Goal: Information Seeking & Learning: Find specific page/section

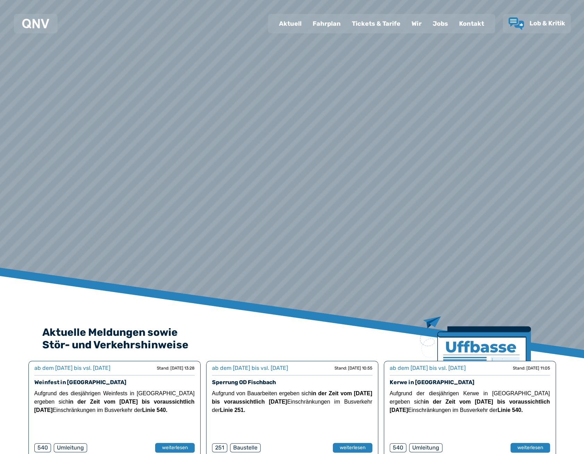
click at [322, 24] on div "Fahrplan" at bounding box center [326, 24] width 39 height 18
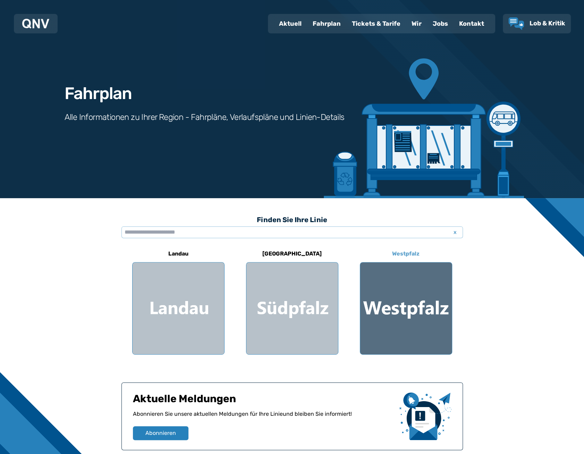
click at [416, 304] on div at bounding box center [406, 308] width 92 height 92
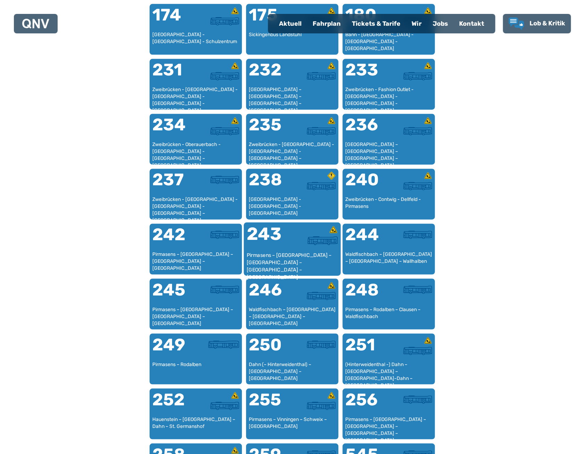
scroll to position [584, 0]
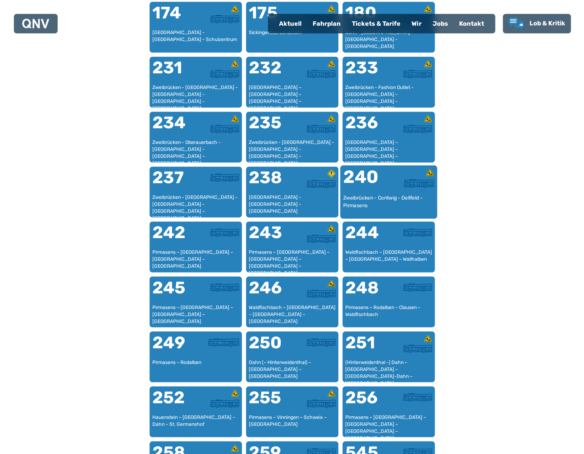
click at [369, 177] on div "240" at bounding box center [365, 181] width 45 height 26
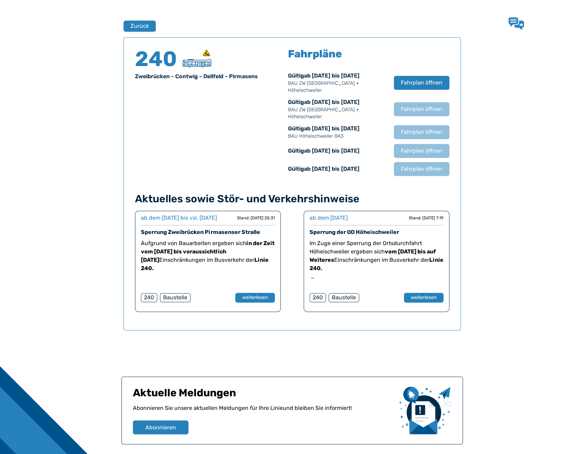
scroll to position [458, 0]
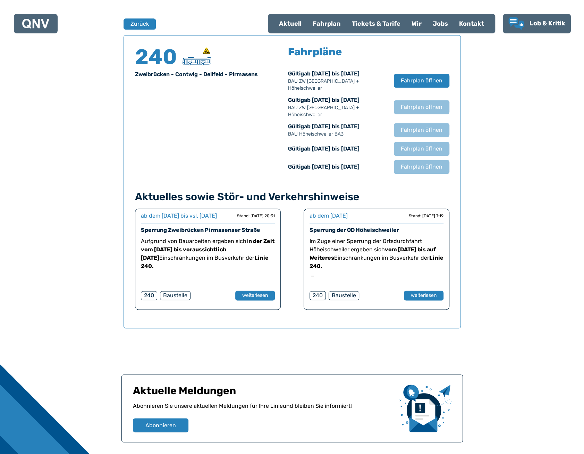
drag, startPoint x: 288, startPoint y: 166, endPoint x: 384, endPoint y: 167, distance: 96.9
click at [384, 167] on div "240 Zweibrücken - Contwig - Dellfeld - Pirmasens Fahrpläne Gültig ab 21.05.2025…" at bounding box center [292, 110] width 315 height 127
drag, startPoint x: 288, startPoint y: 98, endPoint x: 362, endPoint y: 121, distance: 77.1
click at [362, 121] on div "Gültig ab 21.05.2025 bis 17.08.2025 BAU ZW Pirmasenser Straße + Höheischweiler …" at bounding box center [368, 121] width 161 height 104
drag, startPoint x: 362, startPoint y: 121, endPoint x: 309, endPoint y: 131, distance: 53.7
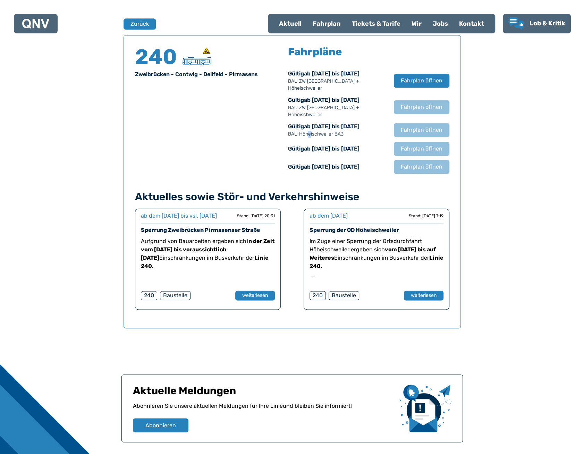
click at [309, 131] on p "BAU Höheischweiler BA3" at bounding box center [337, 134] width 99 height 7
drag, startPoint x: 309, startPoint y: 131, endPoint x: 359, endPoint y: 134, distance: 50.1
click at [359, 134] on div "240 Zweibrücken - Contwig - Dellfeld - Pirmasens Fahrpläne Gültig ab 21.05.2025…" at bounding box center [292, 110] width 315 height 127
drag, startPoint x: 359, startPoint y: 134, endPoint x: 331, endPoint y: 109, distance: 38.1
click at [331, 109] on p "BAU ZW [GEOGRAPHIC_DATA] + Höheischweiler" at bounding box center [337, 111] width 99 height 14
